Goal: Task Accomplishment & Management: Use online tool/utility

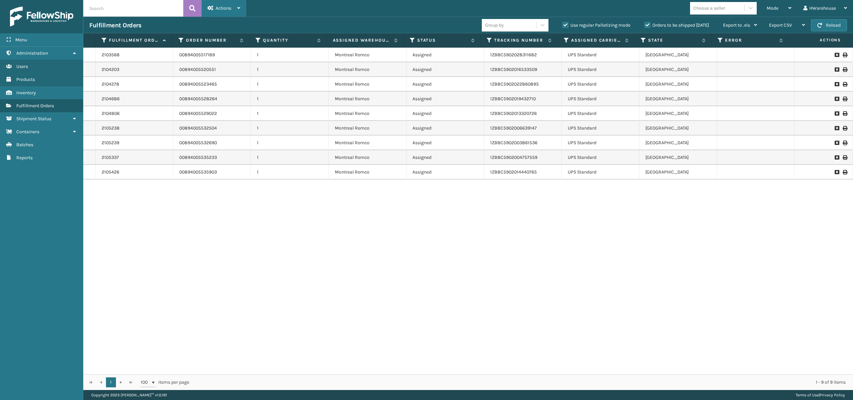
click at [232, 3] on div "Actions" at bounding box center [224, 8] width 33 height 17
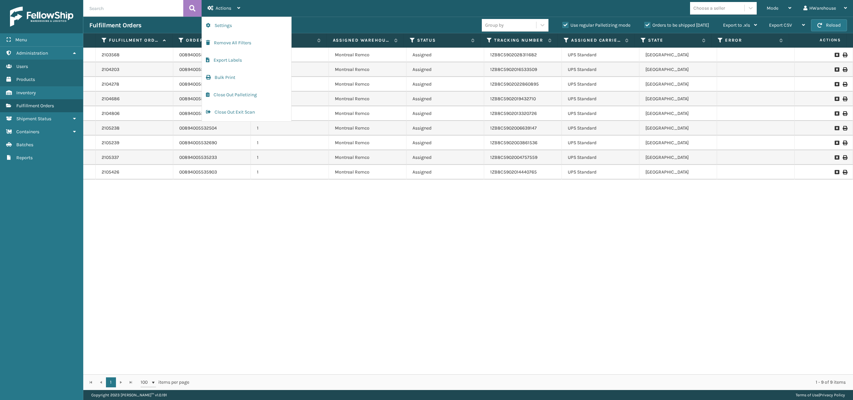
click at [432, 3] on div "Mode Regular Mode Picking Mode Labeling Mode Palletizing Mode Exit Scan Mode Ch…" at bounding box center [549, 8] width 607 height 17
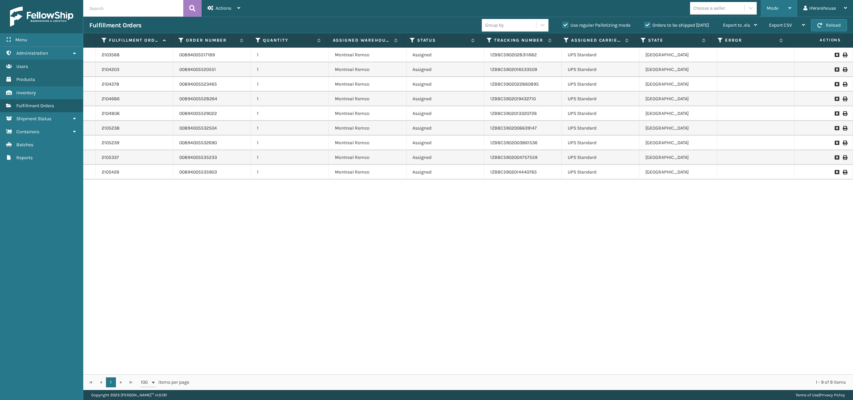
click at [781, 7] on div "Mode" at bounding box center [778, 8] width 25 height 17
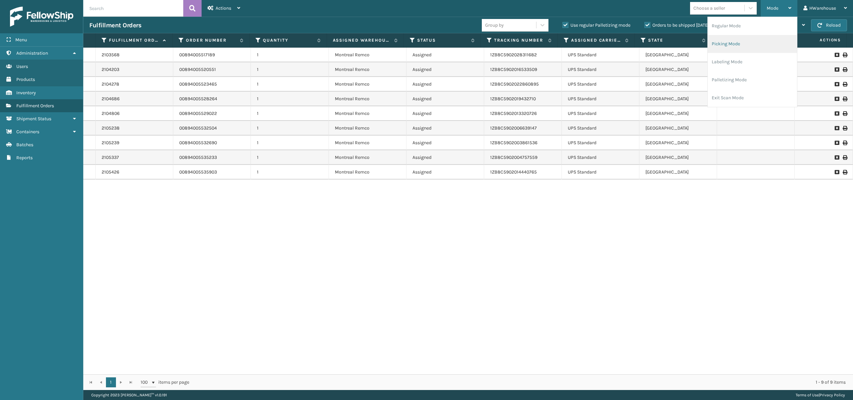
click at [732, 46] on li "Picking Mode" at bounding box center [751, 44] width 89 height 18
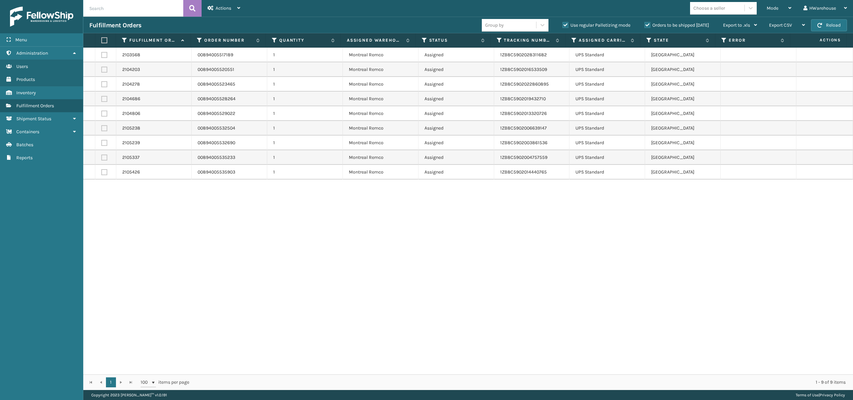
click at [102, 39] on label at bounding box center [104, 40] width 6 height 6
click at [102, 39] on input "checkbox" at bounding box center [101, 40] width 0 height 4
checkbox input "true"
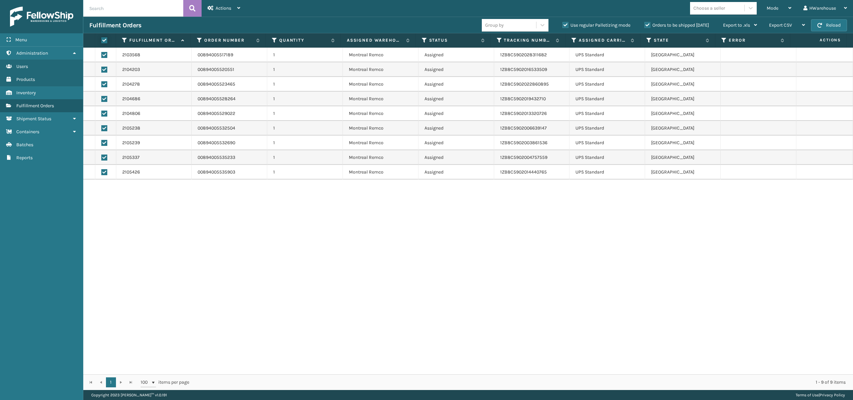
checkbox input "true"
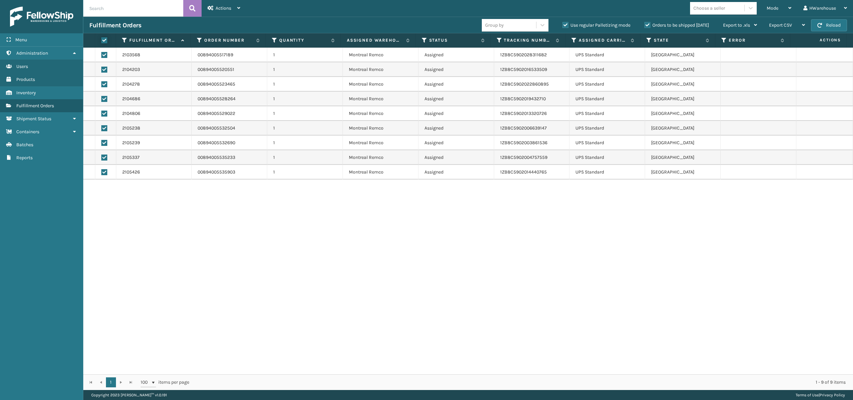
checkbox input "true"
click at [230, 7] on span "Actions" at bounding box center [224, 8] width 16 height 6
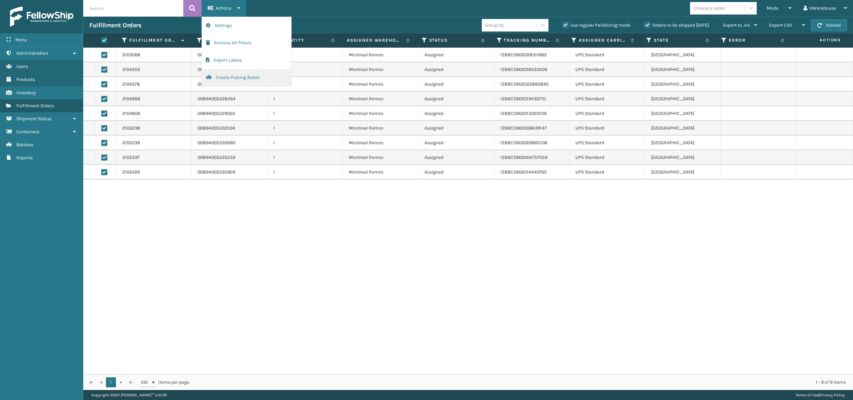
click at [245, 79] on button "Create Picking Batch" at bounding box center [246, 77] width 89 height 17
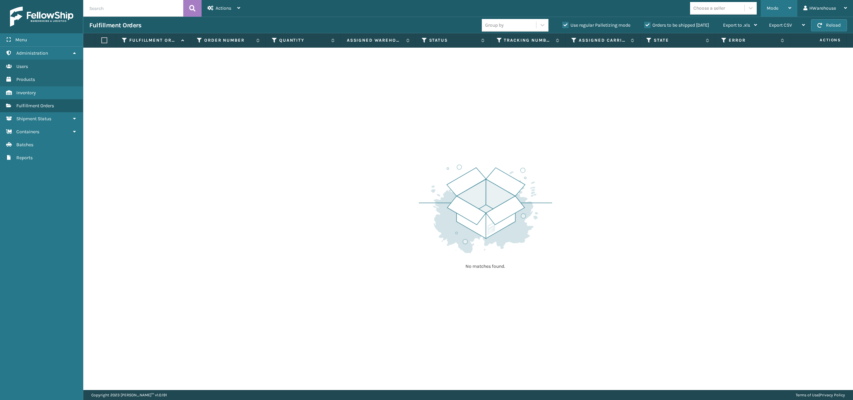
click at [778, 6] on div "Mode" at bounding box center [778, 8] width 25 height 17
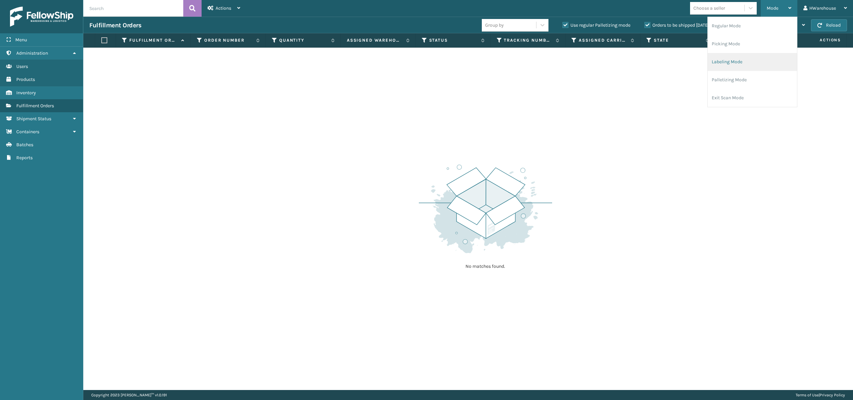
click at [737, 62] on li "Labeling Mode" at bounding box center [751, 62] width 89 height 18
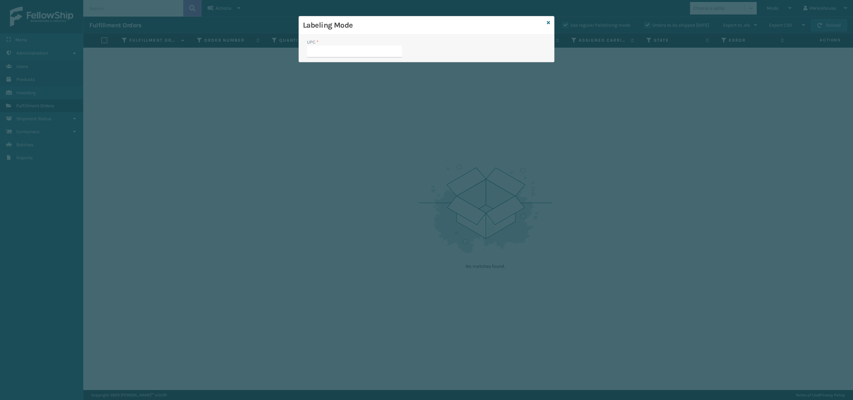
click at [338, 53] on input "UPC *" at bounding box center [354, 52] width 95 height 12
type input "SS-MIL-MT-CLC-10-Q-[GEOGRAPHIC_DATA]"
type input "SS-MIL-M"
type input "SS-MIL-MT-CLC-10-Q-[GEOGRAPHIC_DATA]"
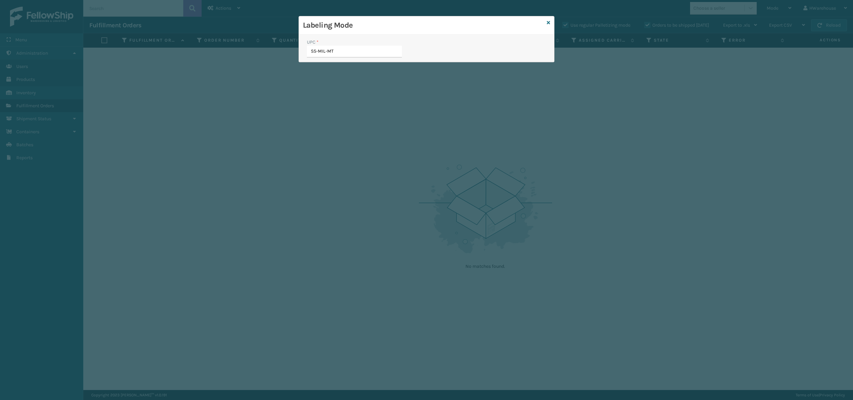
type input "SS-MIL-MT-"
type input "SS-MIL-MT-CLC-10-Q-[GEOGRAPHIC_DATA]"
type input "SS-MIL-MT-CLC-10-T-[GEOGRAPHIC_DATA]"
type input "S"
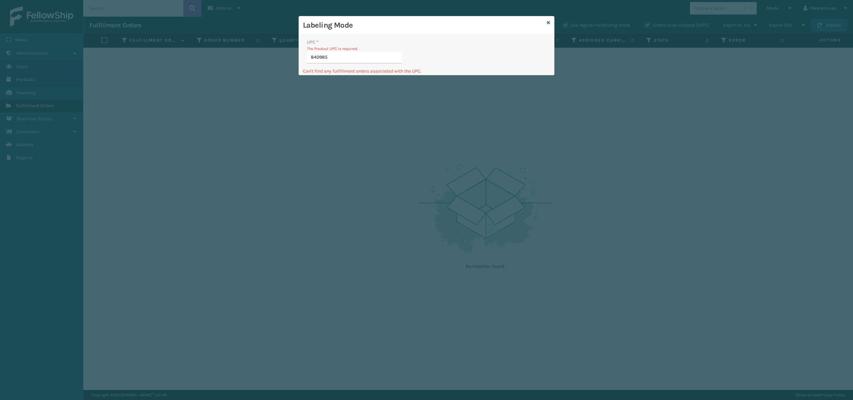
type input "8409851"
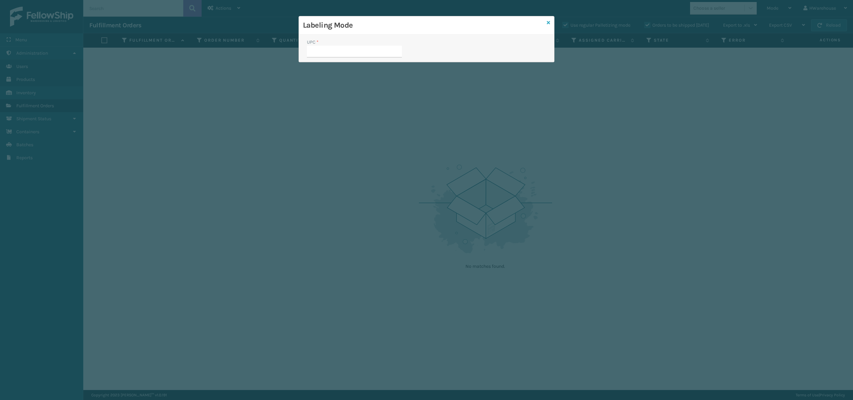
click at [548, 22] on icon at bounding box center [548, 22] width 3 height 5
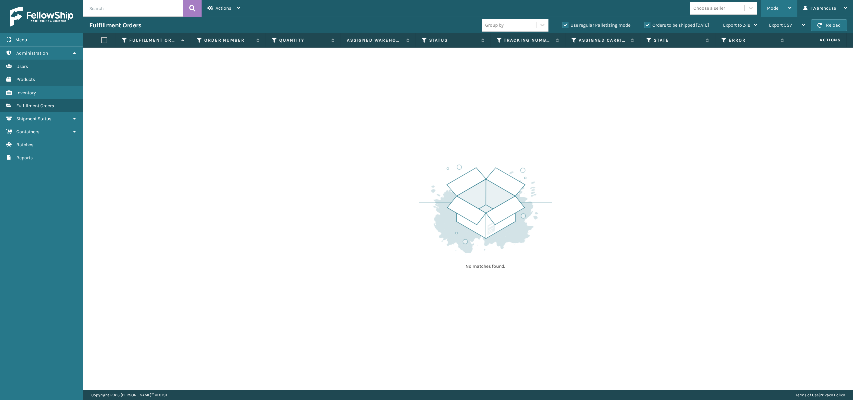
click at [785, 9] on div "Mode" at bounding box center [778, 8] width 25 height 17
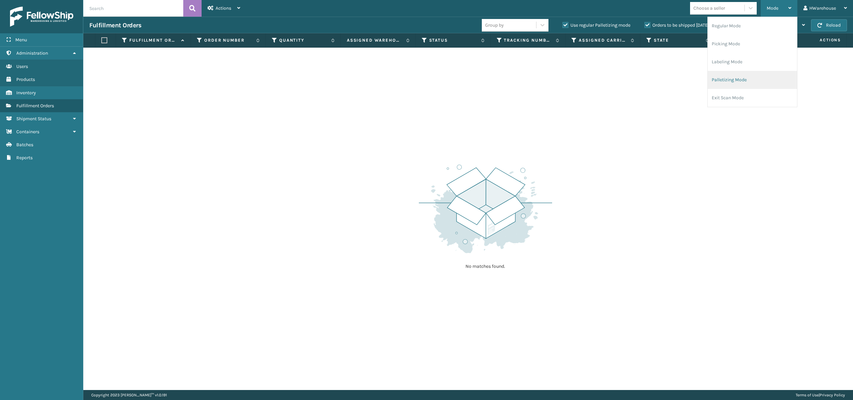
click at [753, 82] on li "Palletizing Mode" at bounding box center [751, 80] width 89 height 18
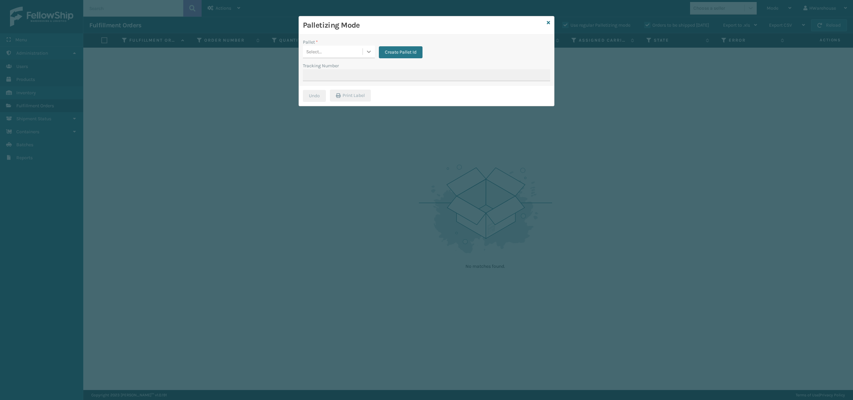
click at [370, 54] on icon at bounding box center [368, 51] width 7 height 7
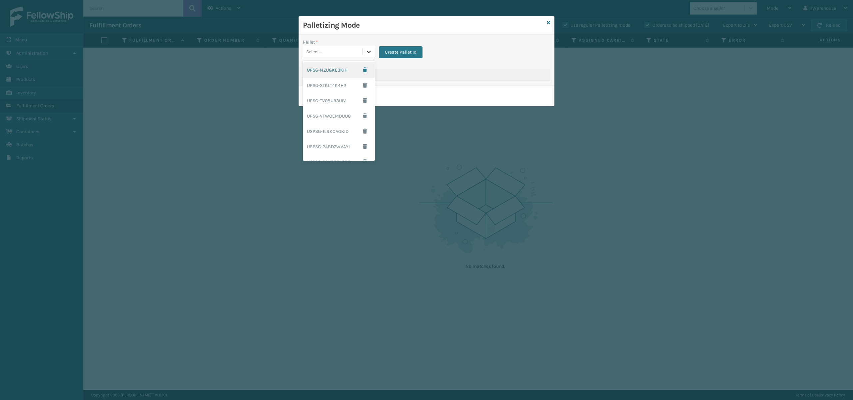
click at [370, 54] on icon at bounding box center [368, 51] width 7 height 7
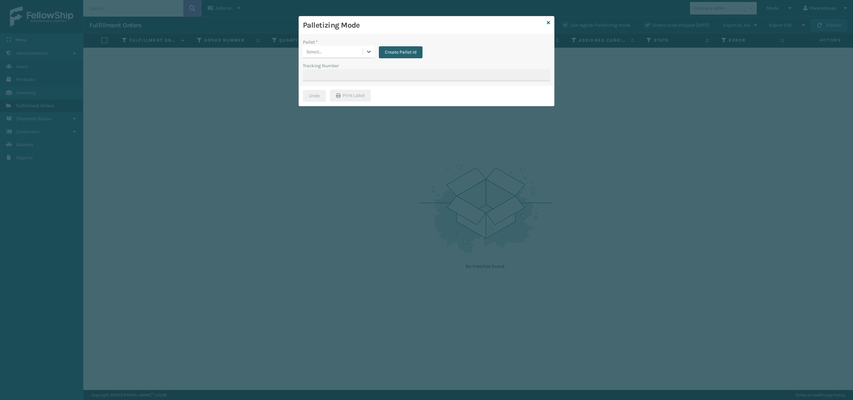
click at [390, 53] on button "Create Pallet Id" at bounding box center [401, 52] width 44 height 12
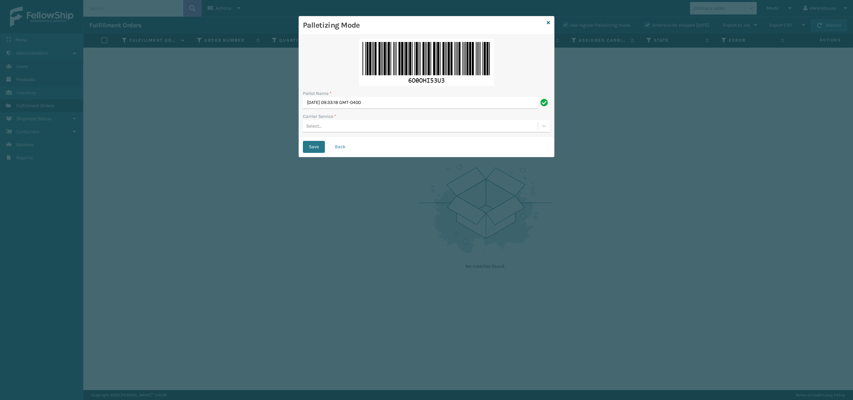
click at [351, 128] on div "Select..." at bounding box center [420, 126] width 235 height 11
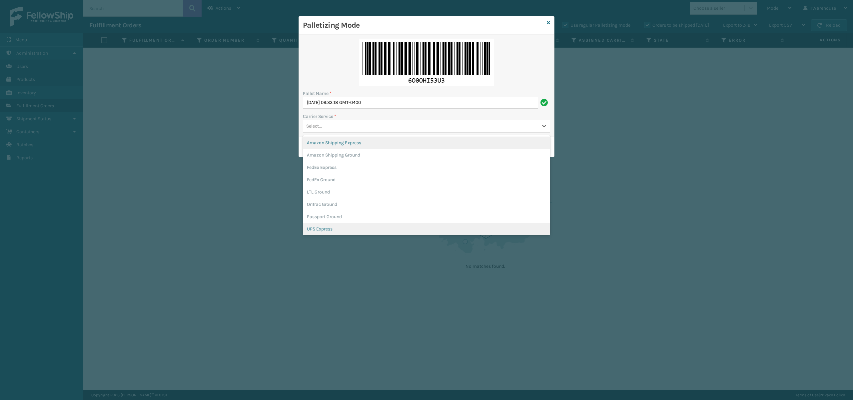
scroll to position [38, 0]
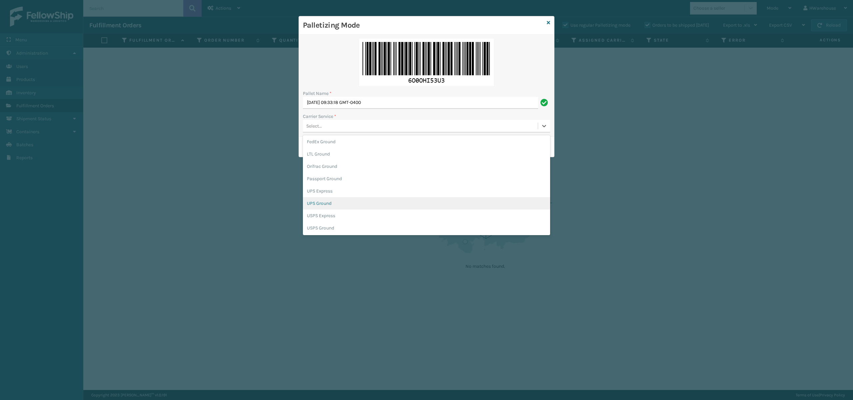
click at [342, 199] on div "UPS Ground" at bounding box center [426, 203] width 247 height 12
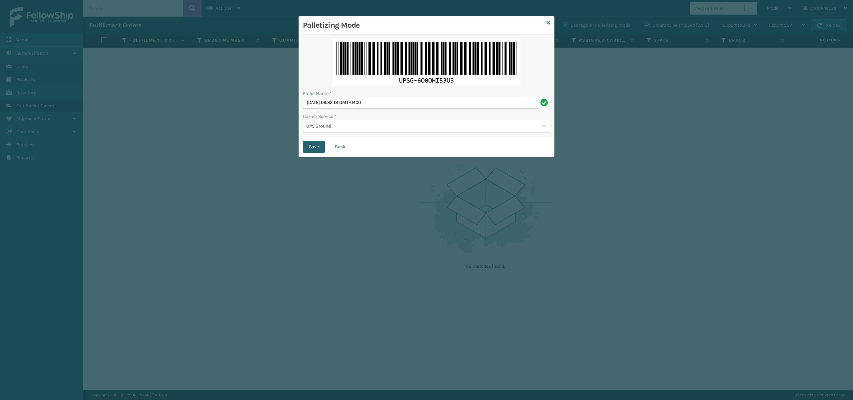
click at [307, 145] on button "Save" at bounding box center [314, 147] width 22 height 12
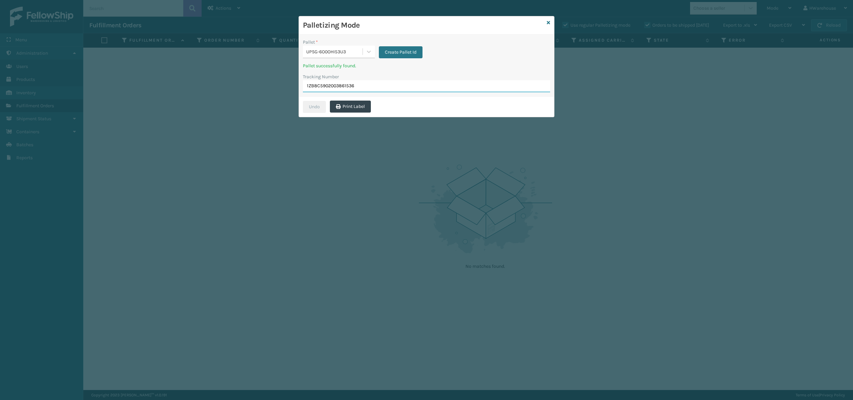
type input "1ZB8C5902003861536"
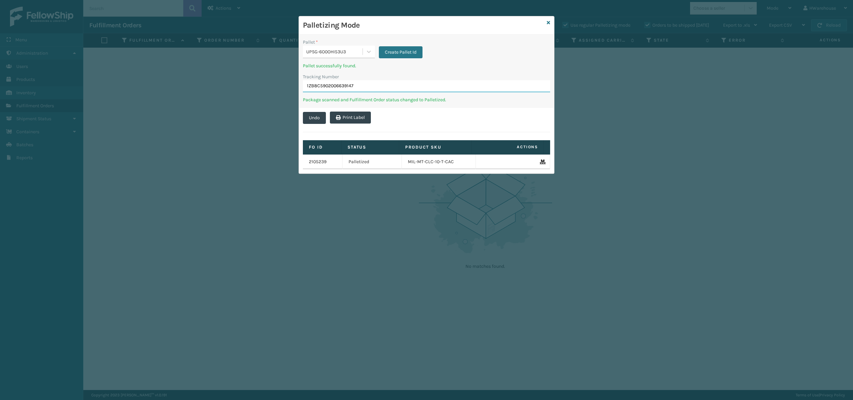
type input "1ZB8C5902006639147"
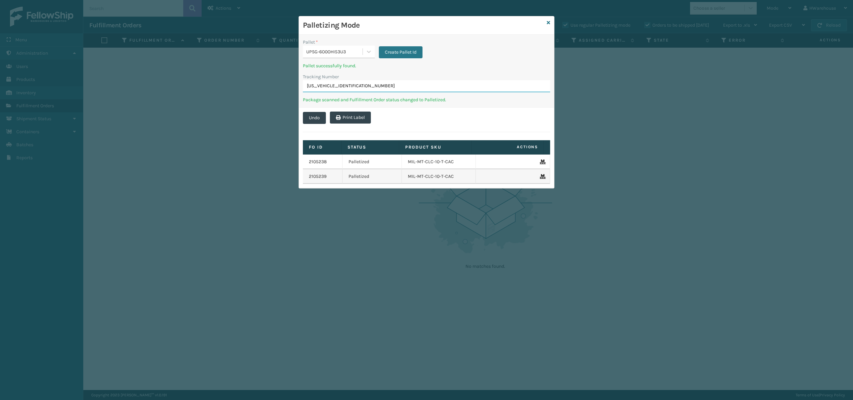
type input "1ZB8C5902019432710"
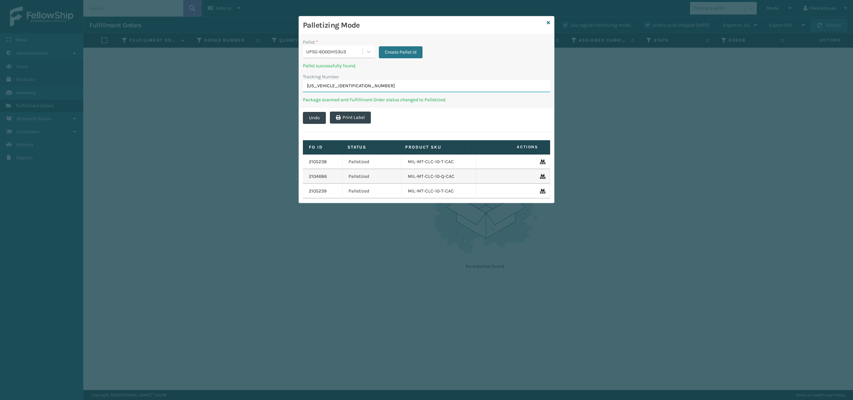
type input "1ZB8C5902028311682"
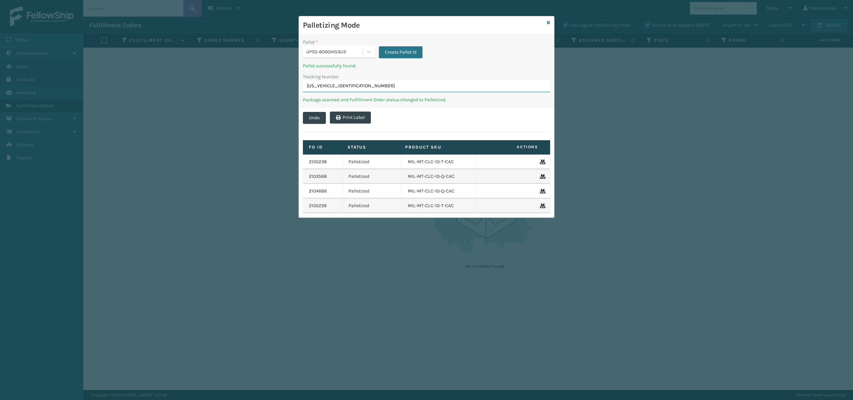
type input "1ZB8C5902022860895"
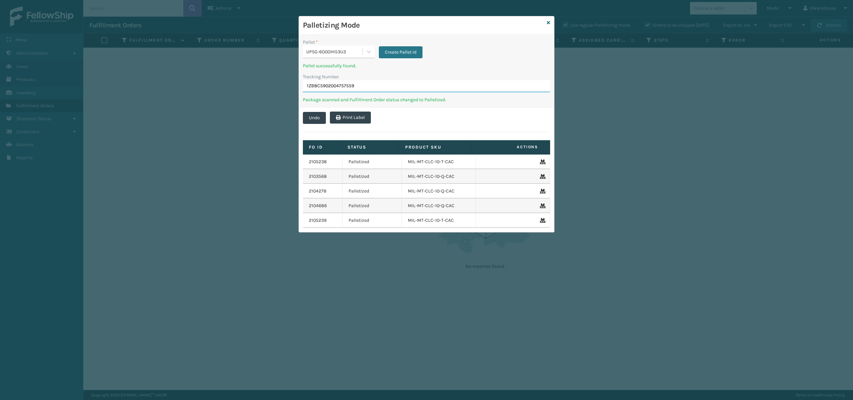
type input "1ZB8C5902004757559"
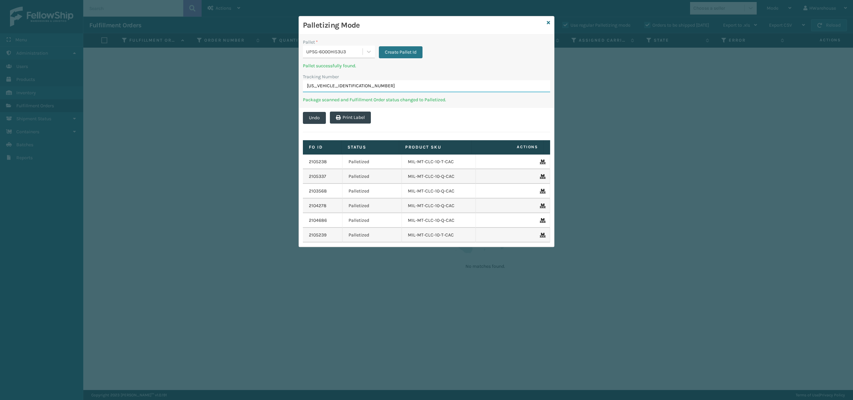
type input "1ZB8C5902014440765"
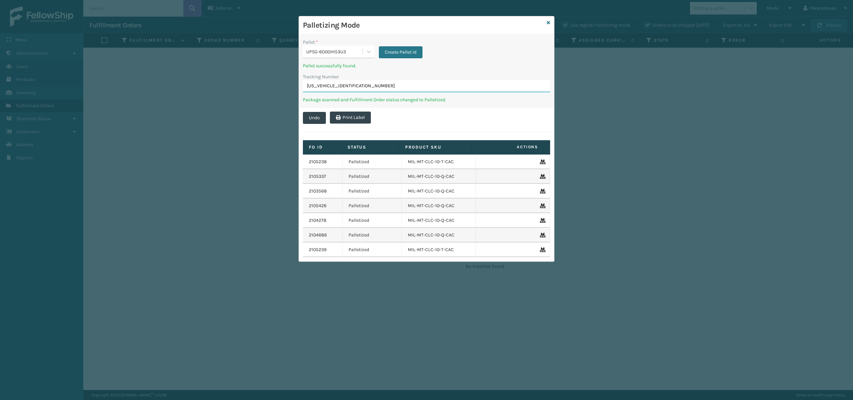
type input "1ZB8C5902016533509"
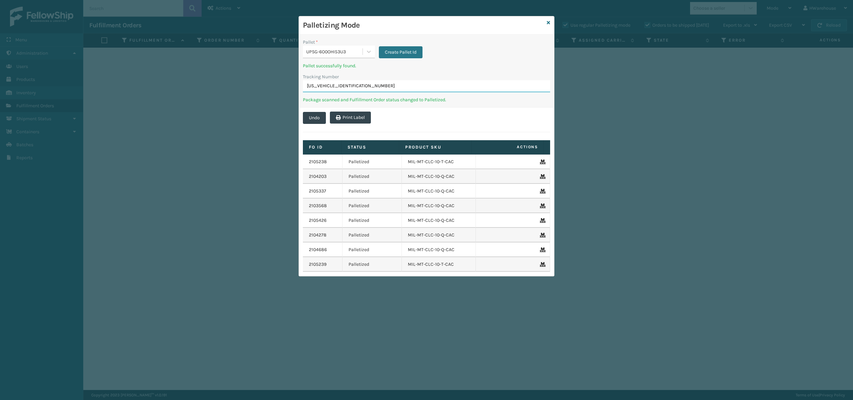
type input "1ZB8C5902013320726"
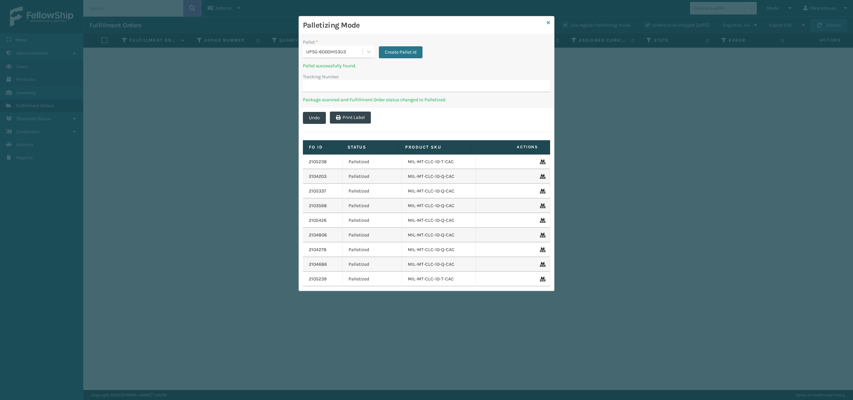
click at [548, 23] on icon at bounding box center [548, 22] width 3 height 5
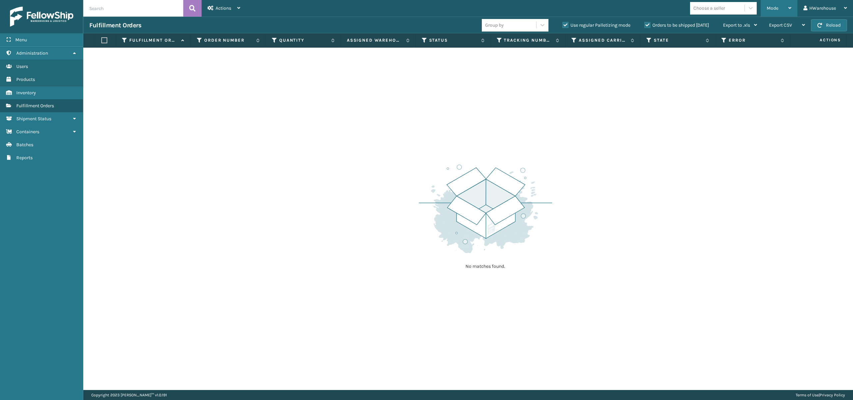
click at [774, 5] on span "Mode" at bounding box center [772, 8] width 12 height 6
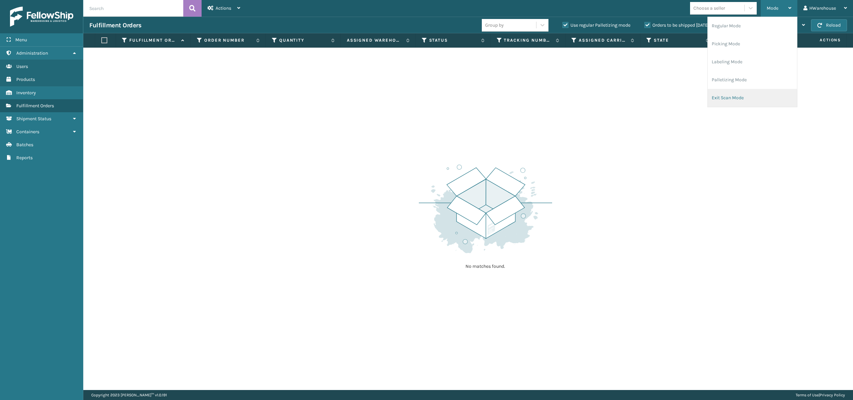
click at [731, 101] on li "Exit Scan Mode" at bounding box center [751, 98] width 89 height 18
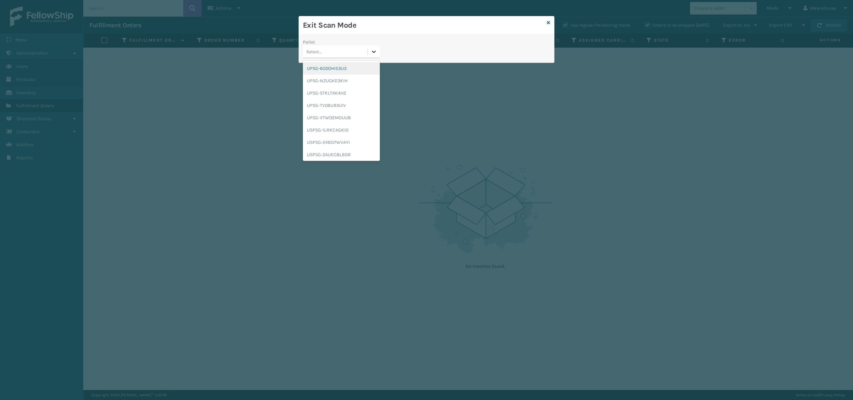
click at [377, 52] on div at bounding box center [374, 52] width 12 height 12
click at [356, 73] on div "UPSG-6O0OHI53U3" at bounding box center [341, 68] width 77 height 12
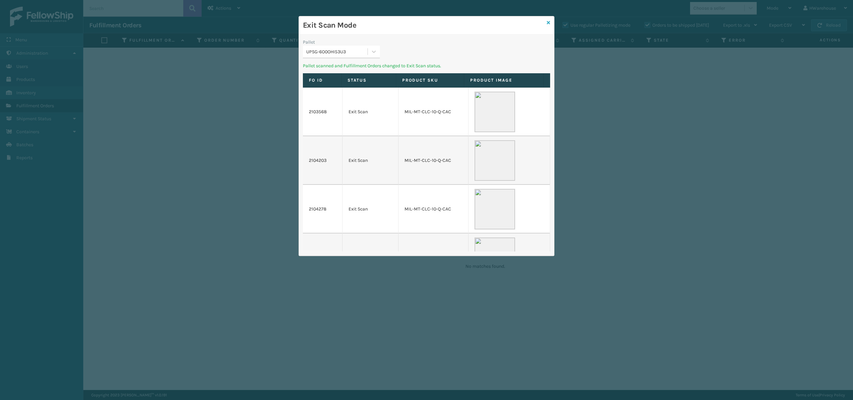
click at [547, 23] on icon at bounding box center [548, 22] width 3 height 5
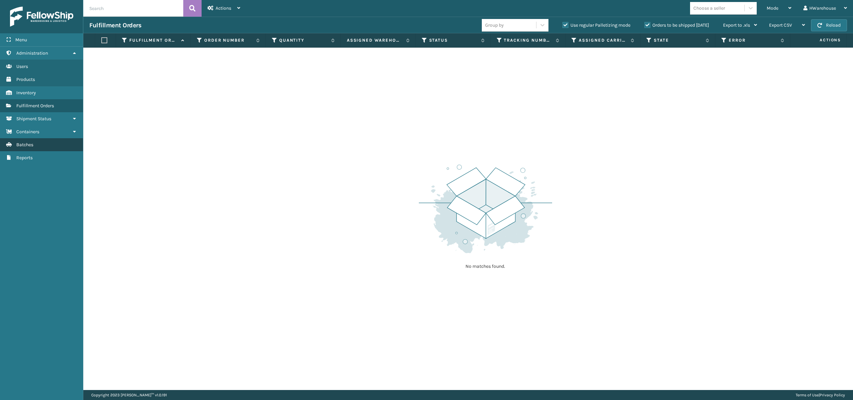
click at [36, 151] on link "Batches" at bounding box center [41, 144] width 83 height 13
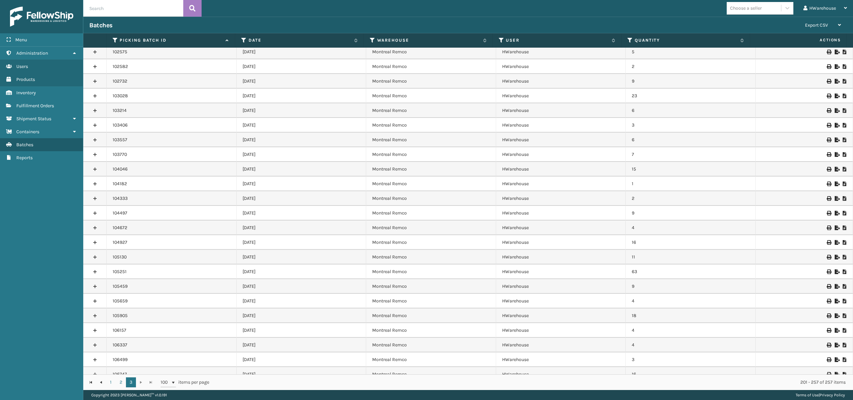
scroll to position [509, 0]
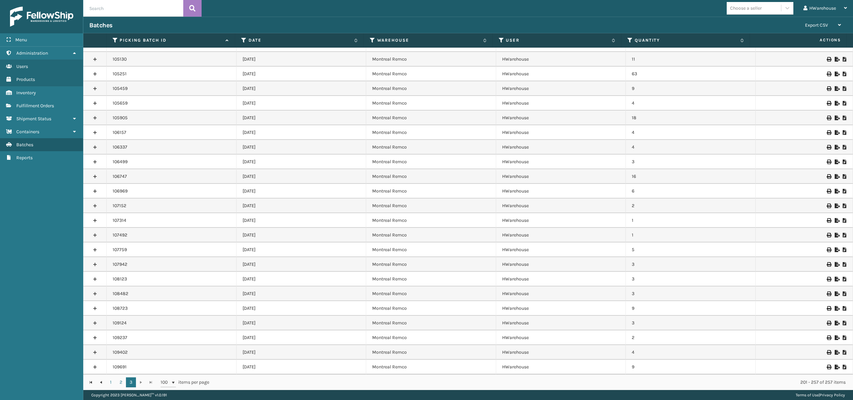
click at [345, 368] on td "[DATE]" at bounding box center [301, 367] width 130 height 15
click at [89, 367] on link at bounding box center [94, 367] width 23 height 11
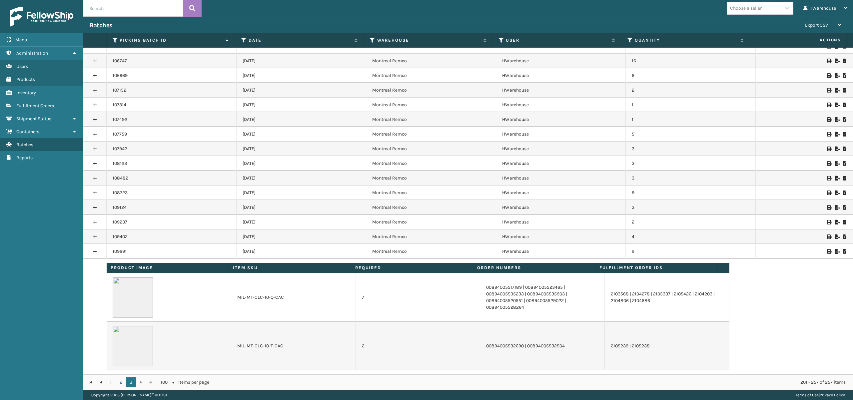
scroll to position [625, 0]
click at [826, 250] on icon at bounding box center [828, 251] width 4 height 5
click at [834, 249] on icon at bounding box center [836, 251] width 4 height 5
click at [793, 383] on div "XLS export has been successfully downloaded." at bounding box center [797, 377] width 80 height 14
click at [826, 250] on icon at bounding box center [828, 251] width 4 height 5
